Goal: Information Seeking & Learning: Compare options

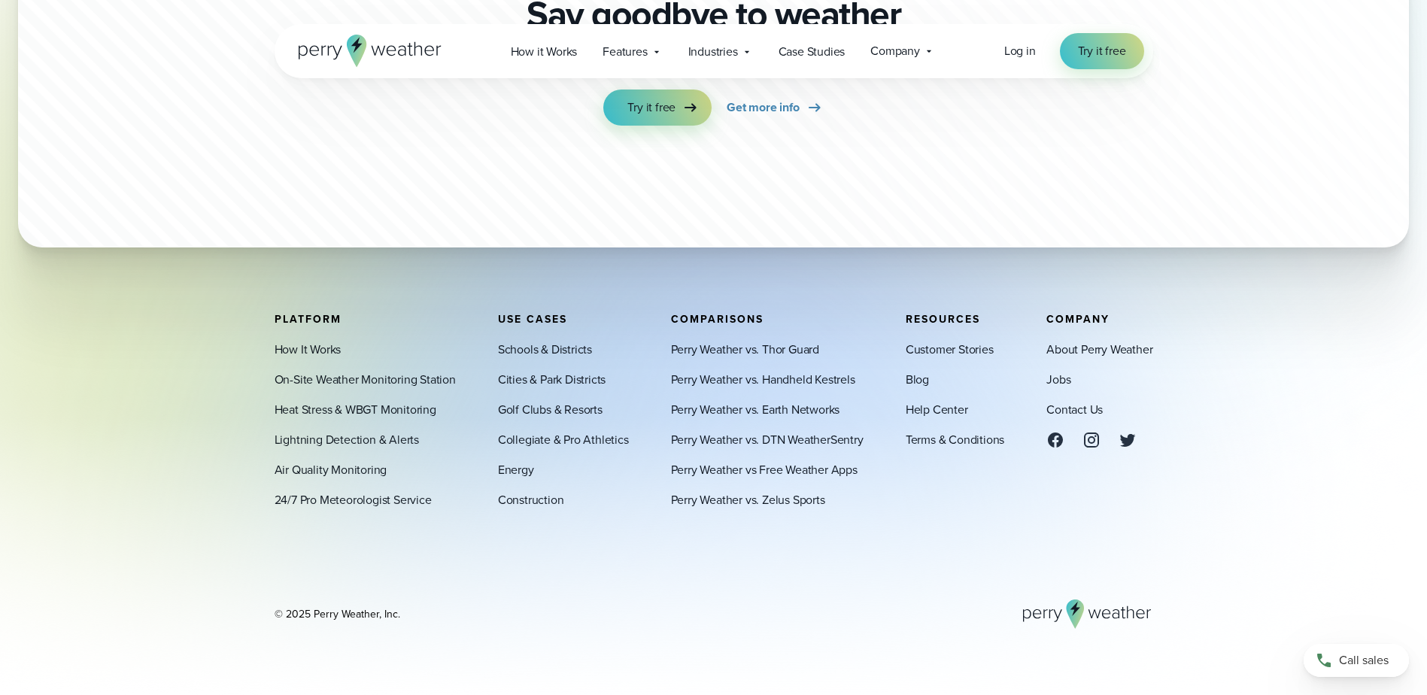
scroll to position [5308, 0]
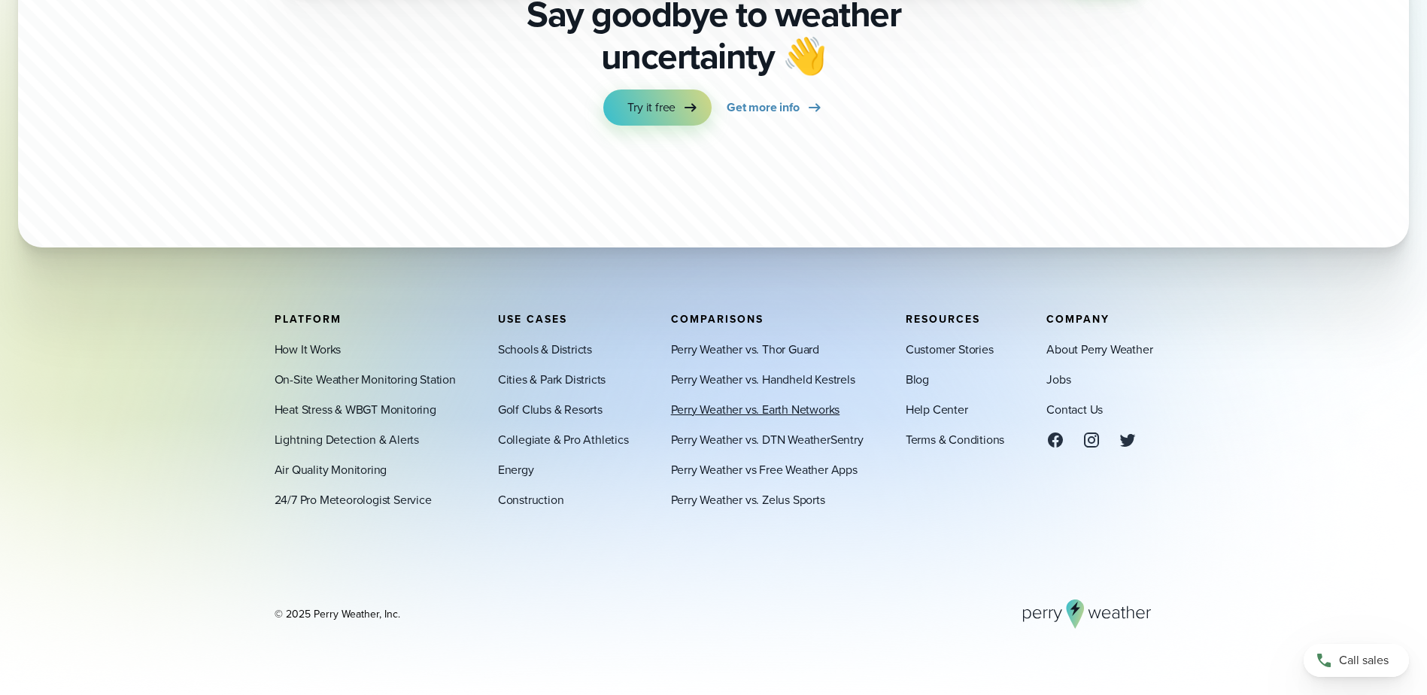
click at [798, 412] on link "Perry Weather vs. Earth Networks" at bounding box center [755, 409] width 169 height 18
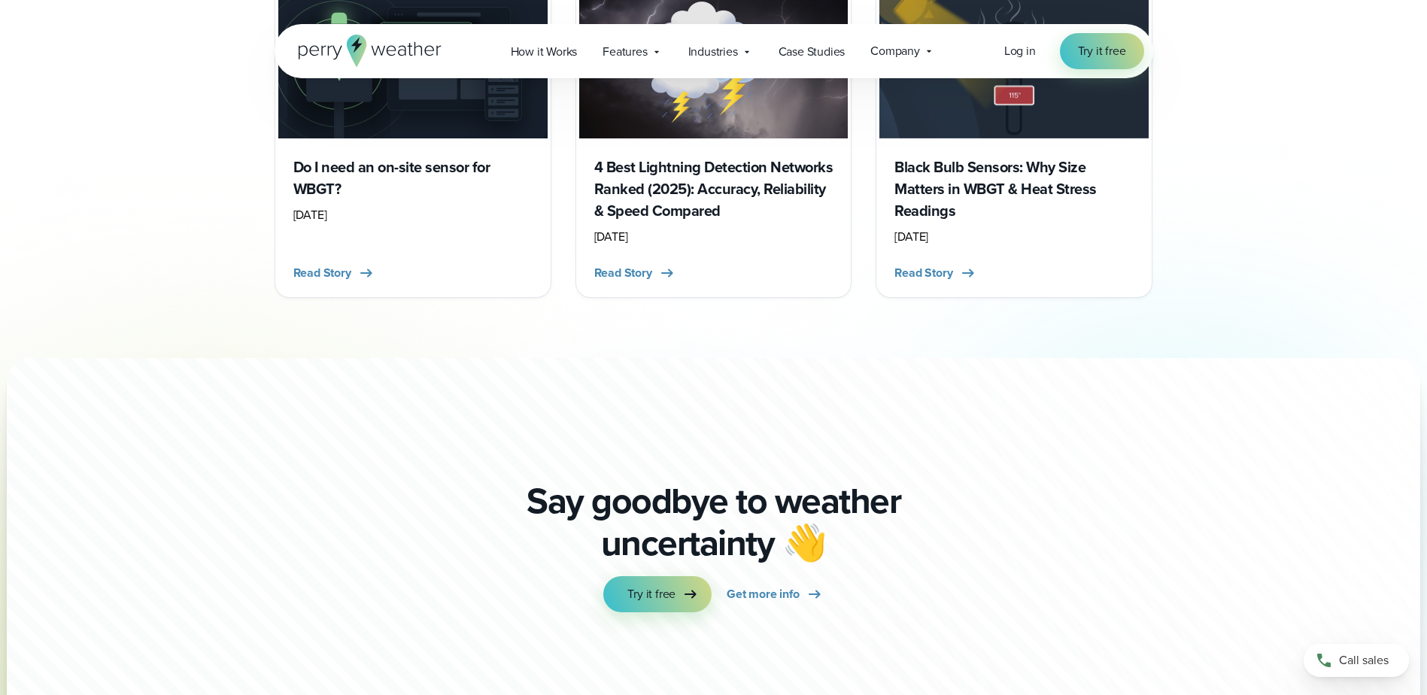
scroll to position [5041, 0]
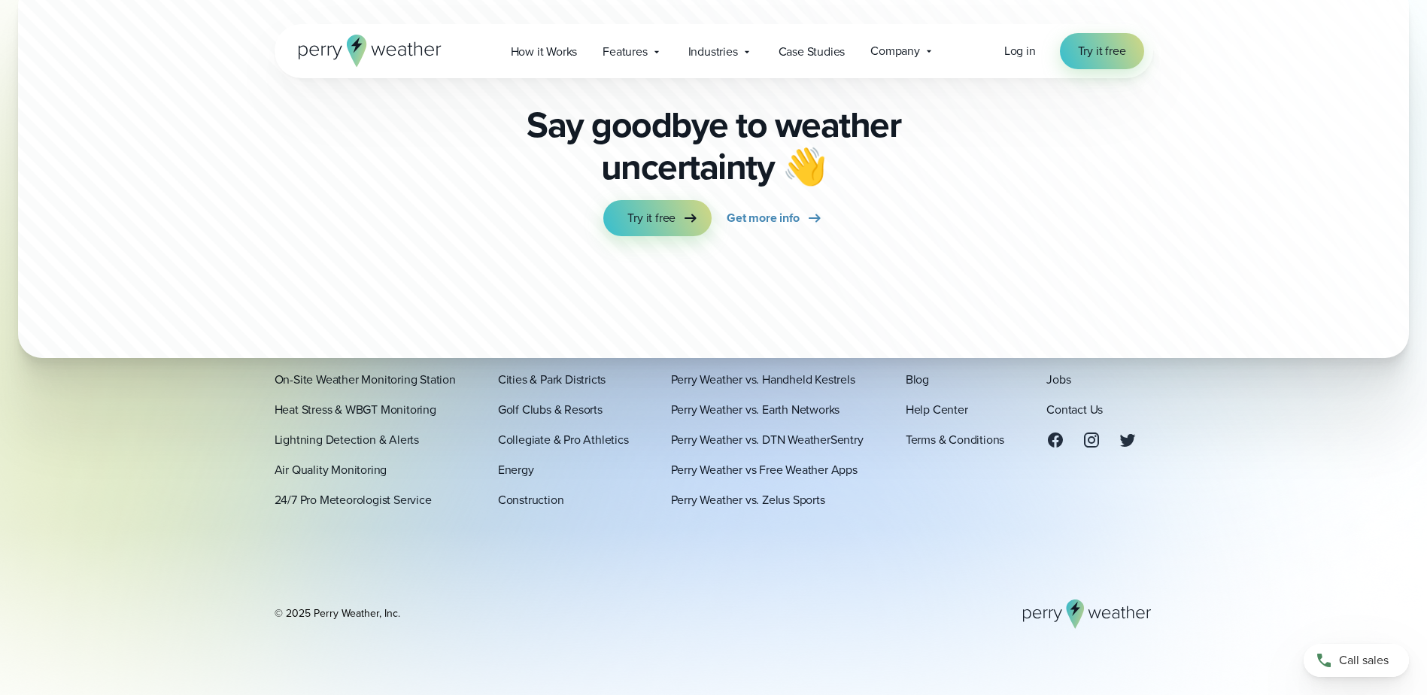
click at [783, 343] on link "Perry Weather vs. Thor Guard" at bounding box center [745, 349] width 148 height 18
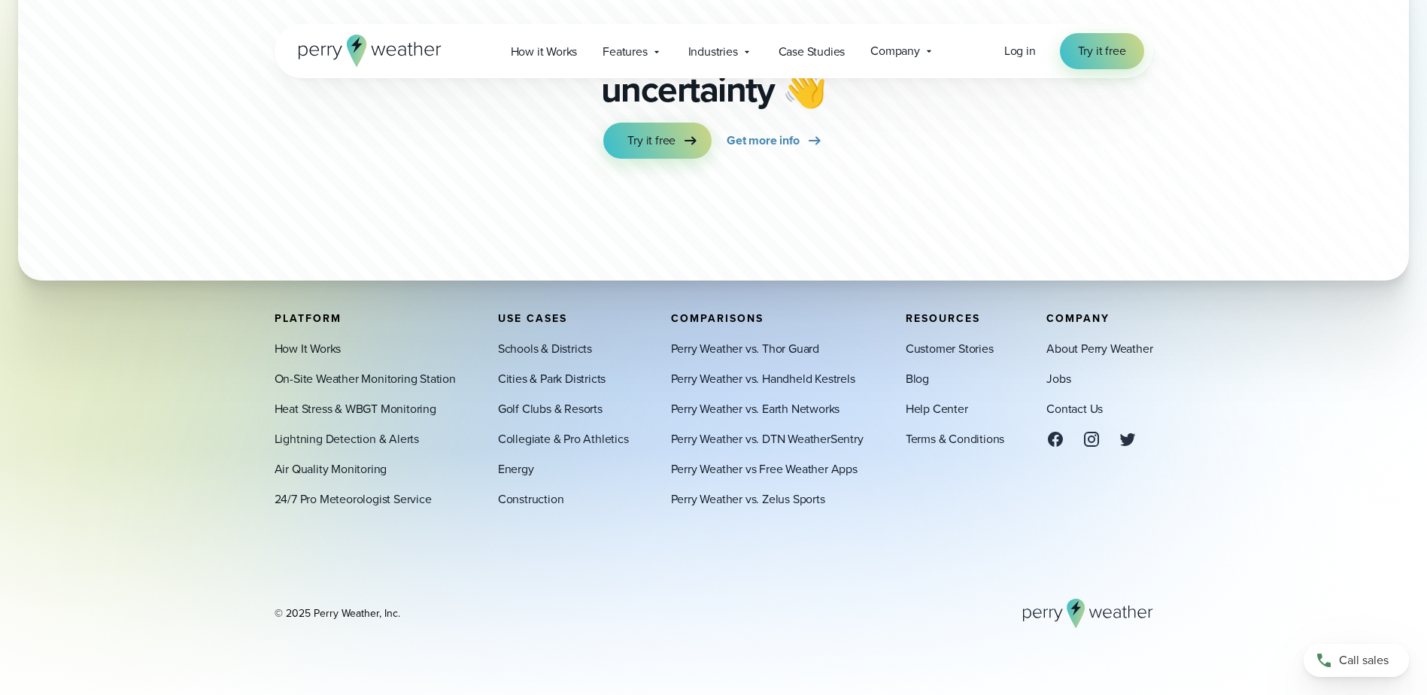
scroll to position [6492, 0]
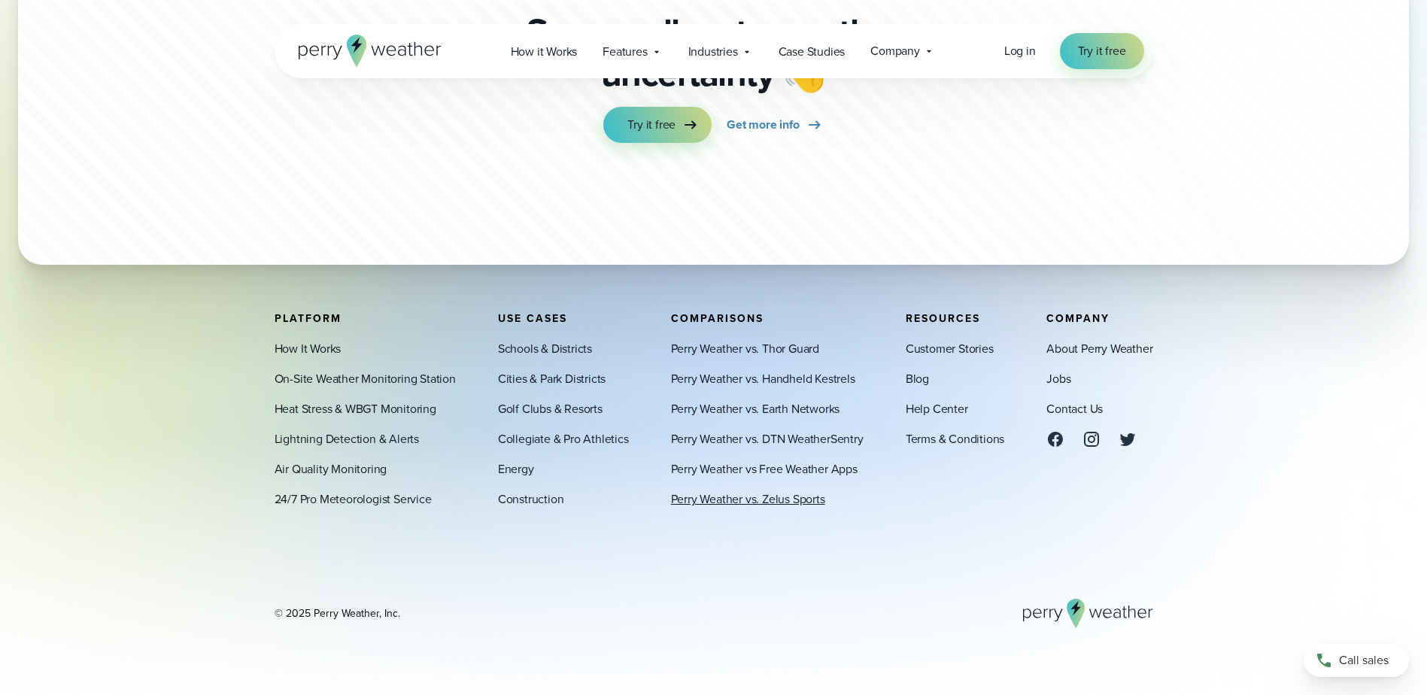
click at [807, 503] on link "Perry Weather vs. Zelus Sports" at bounding box center [748, 500] width 154 height 18
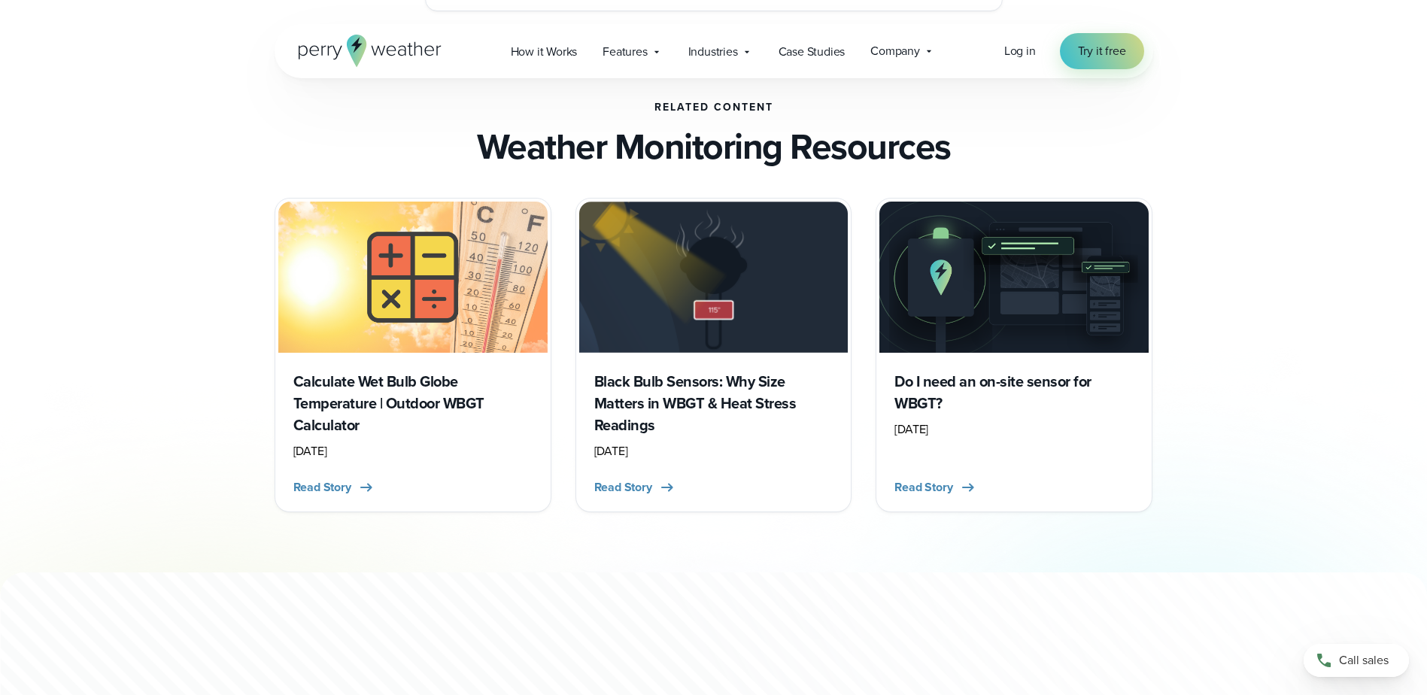
scroll to position [5041, 0]
